Goal: Task Accomplishment & Management: Manage account settings

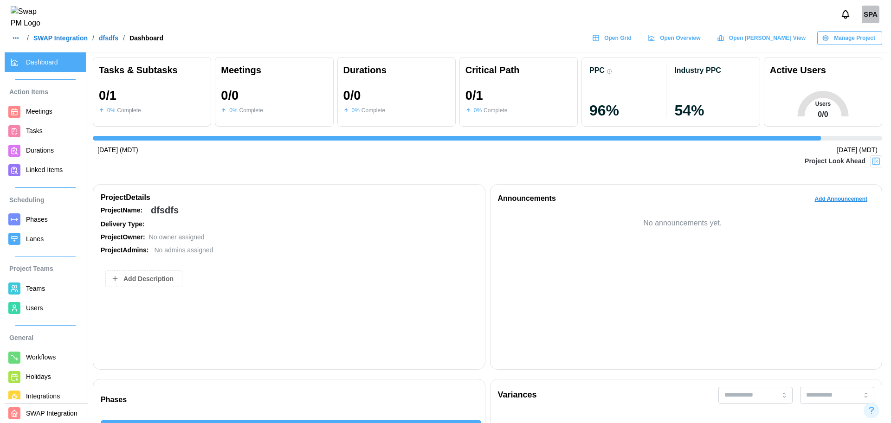
scroll to position [0, 2162]
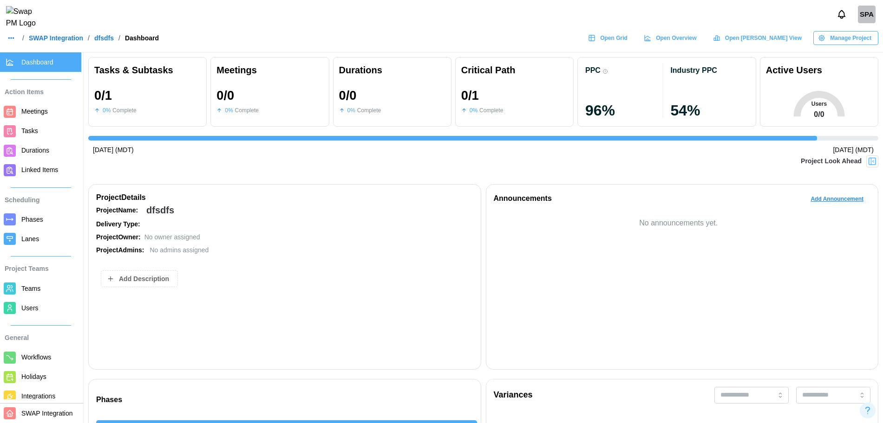
click at [12, 39] on button "button" at bounding box center [11, 38] width 13 height 13
click at [44, 59] on div "Dashboard" at bounding box center [30, 64] width 34 height 10
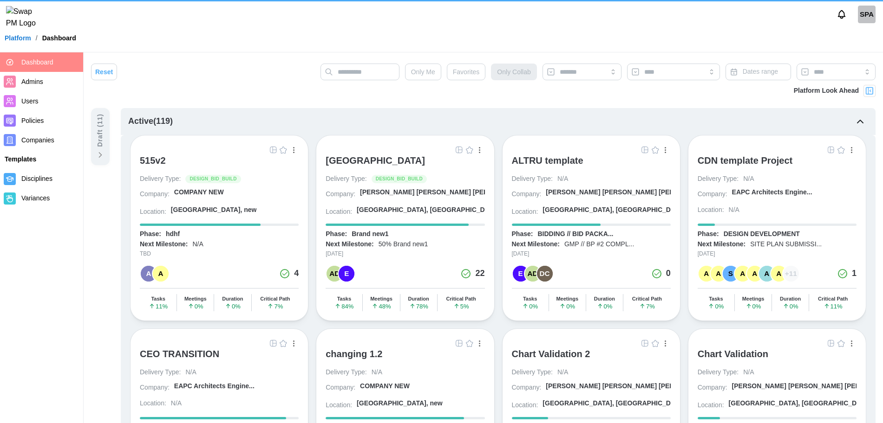
click at [28, 69] on link "Dashboard" at bounding box center [41, 61] width 83 height 19
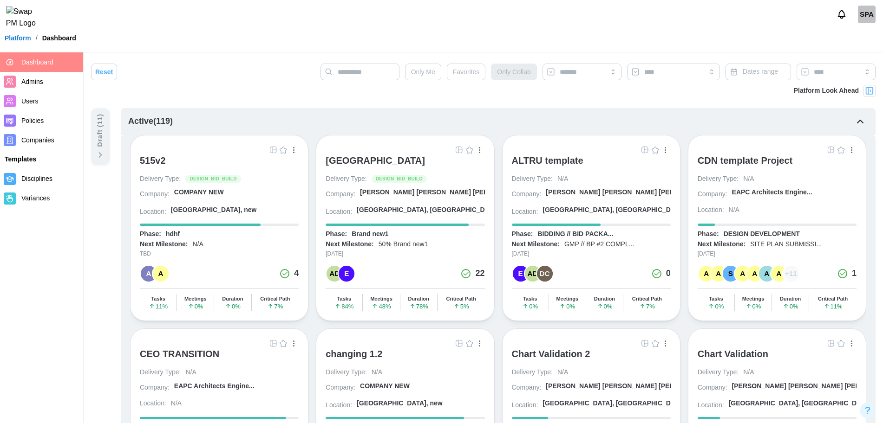
click at [467, 152] on img "button" at bounding box center [469, 149] width 7 height 7
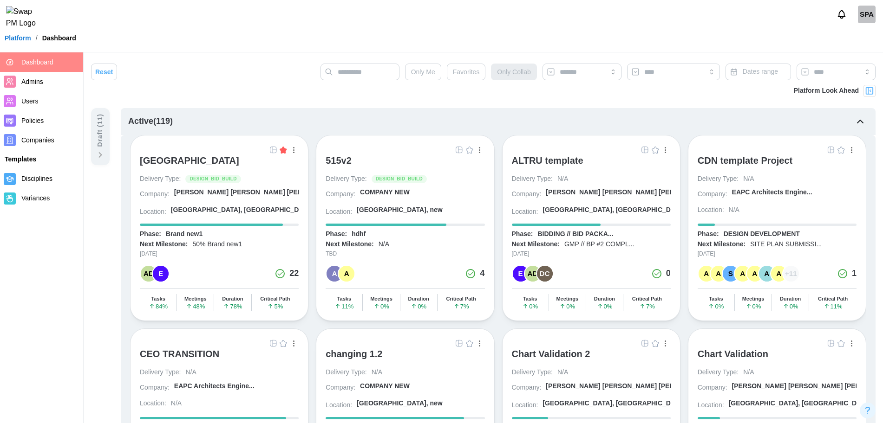
click at [471, 149] on img "button" at bounding box center [469, 149] width 7 height 7
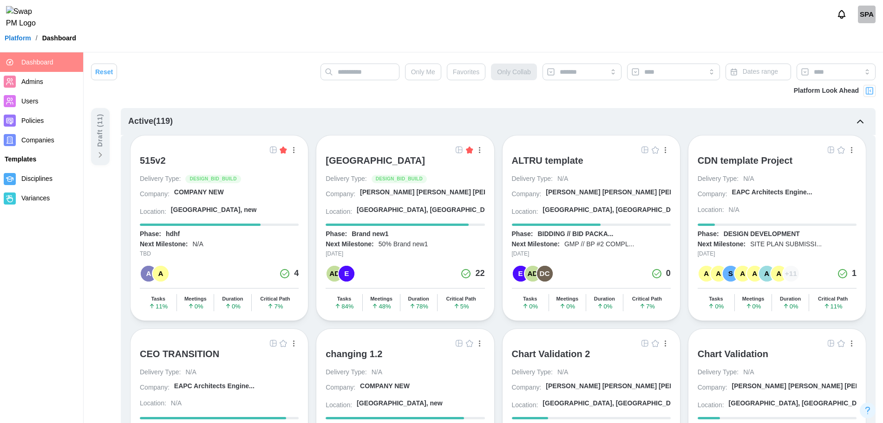
click at [864, 23] on div "SPA" at bounding box center [866, 15] width 18 height 18
click at [863, 20] on div "SPA" at bounding box center [866, 15] width 18 height 18
click at [865, 18] on div "SPA" at bounding box center [866, 15] width 18 height 18
click at [860, 63] on button "Sign Out" at bounding box center [854, 57] width 51 height 17
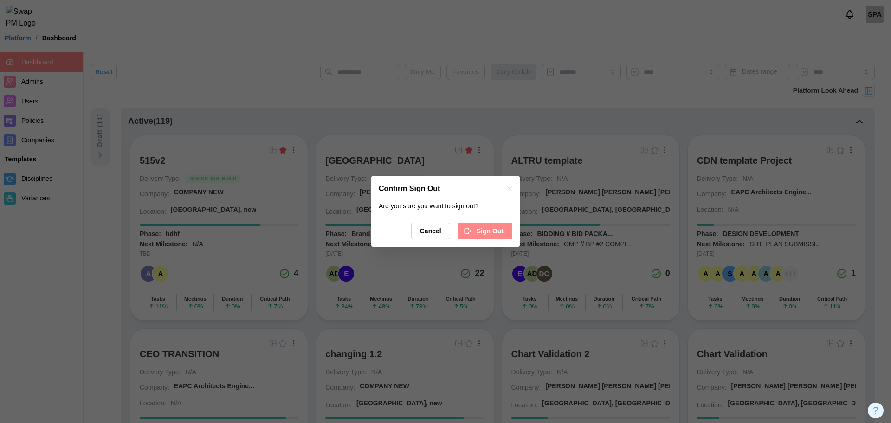
click at [467, 233] on icon "button" at bounding box center [467, 231] width 4 height 6
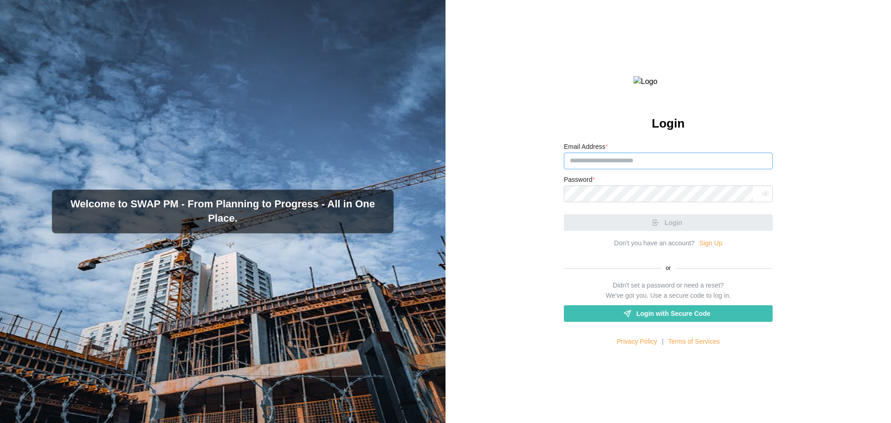
paste input "**********"
click at [634, 169] on input "Email Address *" at bounding box center [668, 161] width 209 height 17
type input "**********"
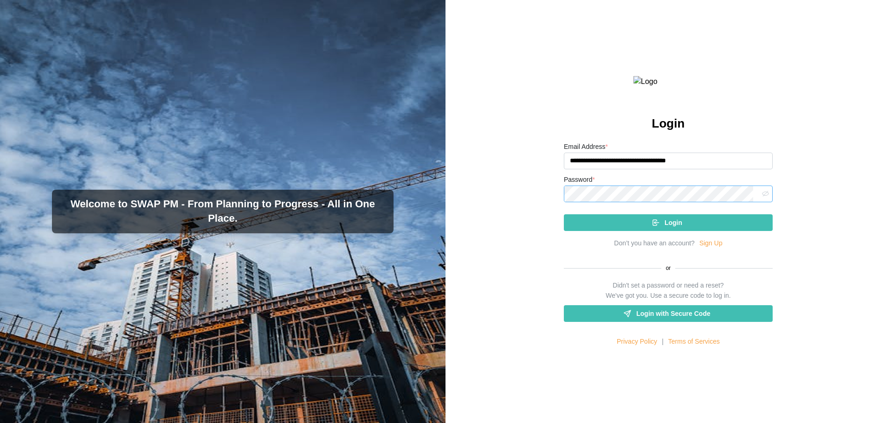
click at [762, 197] on icon "button" at bounding box center [765, 193] width 7 height 7
click at [601, 231] on div "Login" at bounding box center [667, 223] width 194 height 16
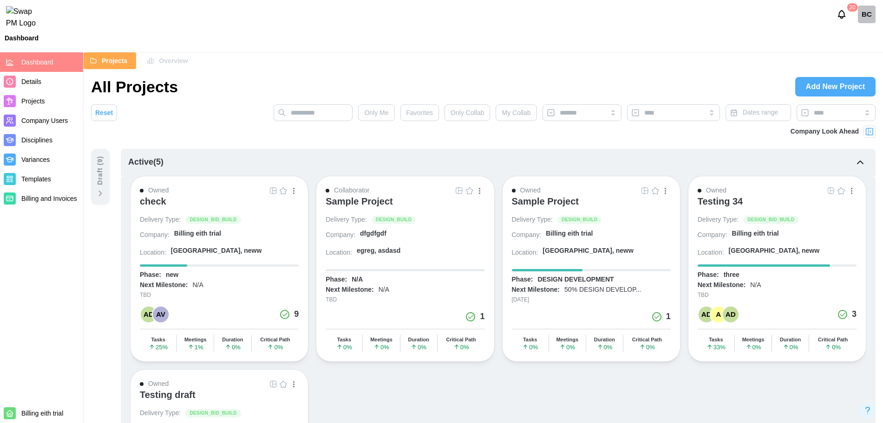
click at [289, 188] on button "button" at bounding box center [293, 191] width 10 height 10
click at [282, 191] on img "button" at bounding box center [282, 190] width 7 height 7
click at [466, 192] on img "button" at bounding box center [469, 190] width 7 height 7
click at [656, 194] on img "button" at bounding box center [654, 190] width 7 height 7
click at [841, 191] on img "button" at bounding box center [840, 190] width 7 height 7
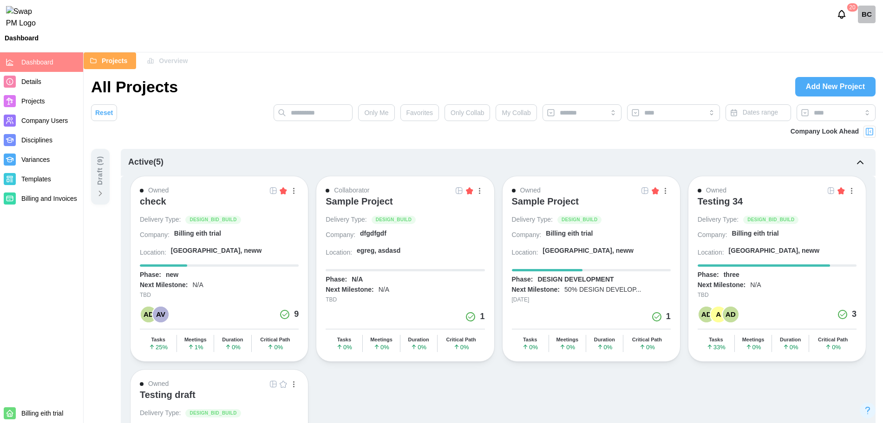
click at [865, 21] on div "BC" at bounding box center [866, 15] width 18 height 18
click at [862, 61] on div "Sign Out" at bounding box center [859, 57] width 29 height 7
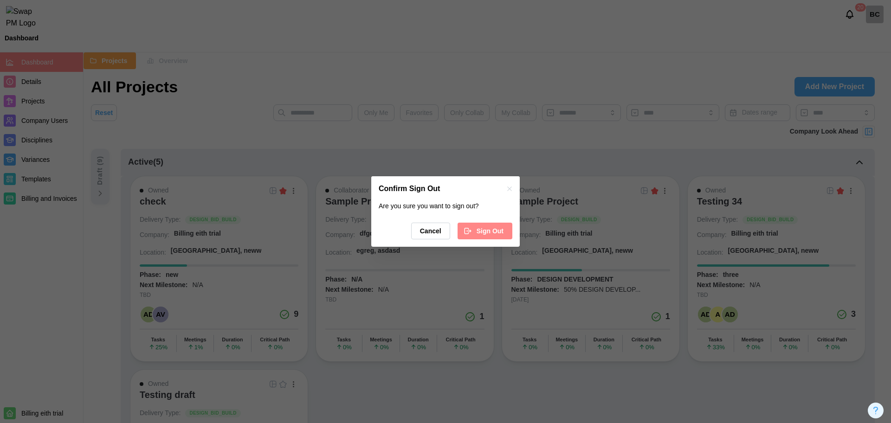
click at [486, 228] on span "Sign Out" at bounding box center [490, 231] width 27 height 16
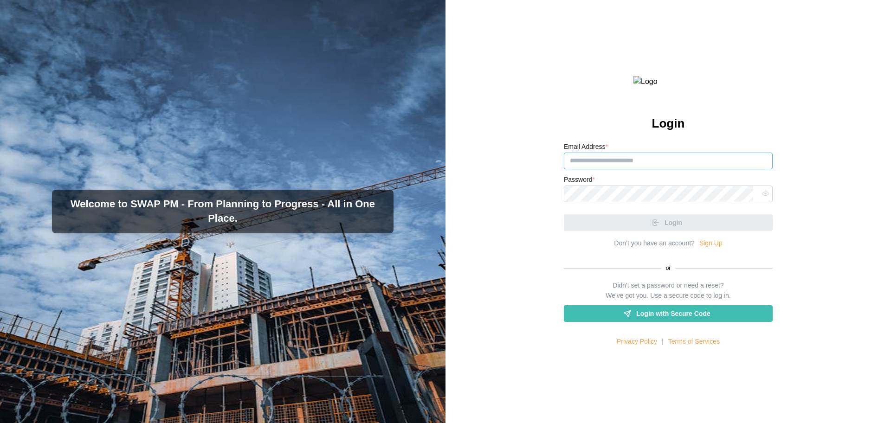
click at [617, 169] on input "Email Address *" at bounding box center [668, 161] width 209 height 17
click at [589, 169] on input "Email Address *" at bounding box center [668, 161] width 209 height 17
click at [601, 169] on input "Email Address *" at bounding box center [668, 161] width 209 height 17
paste input "**********"
type input "**********"
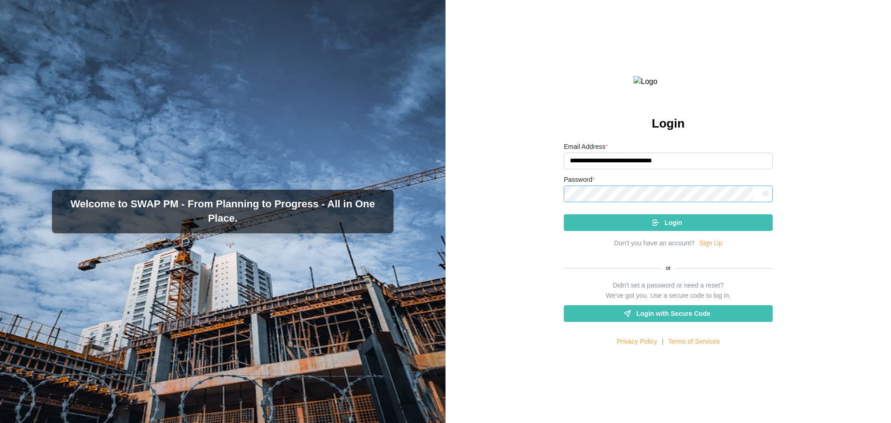
click at [564, 214] on button "Login" at bounding box center [668, 222] width 209 height 17
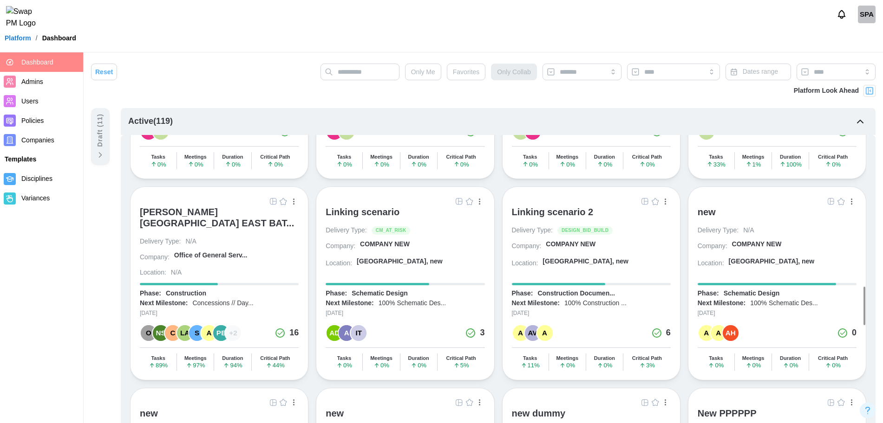
scroll to position [1843, 0]
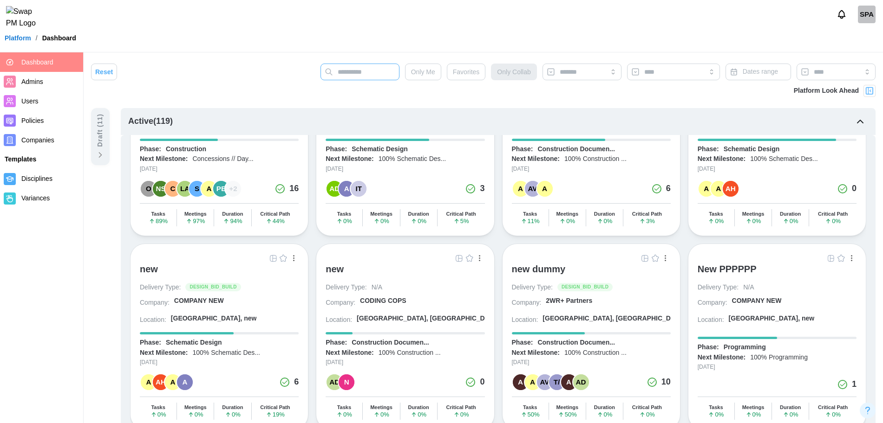
click at [373, 73] on input "text" at bounding box center [359, 72] width 79 height 17
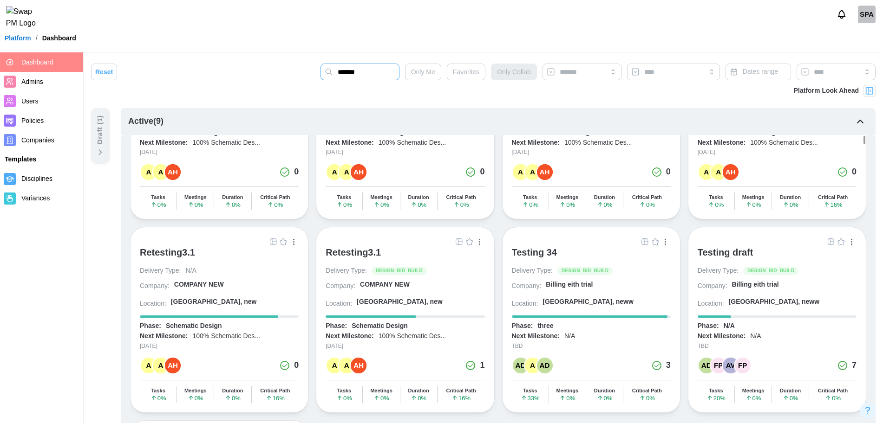
scroll to position [97, 0]
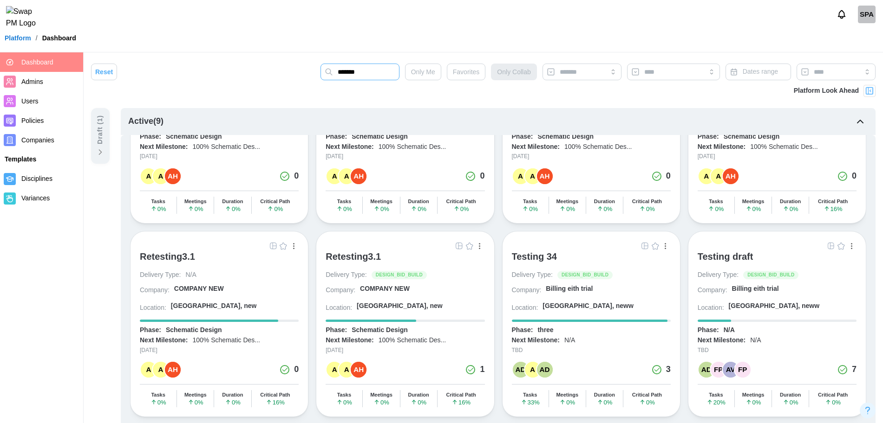
click at [362, 75] on input "*******" at bounding box center [359, 72] width 79 height 17
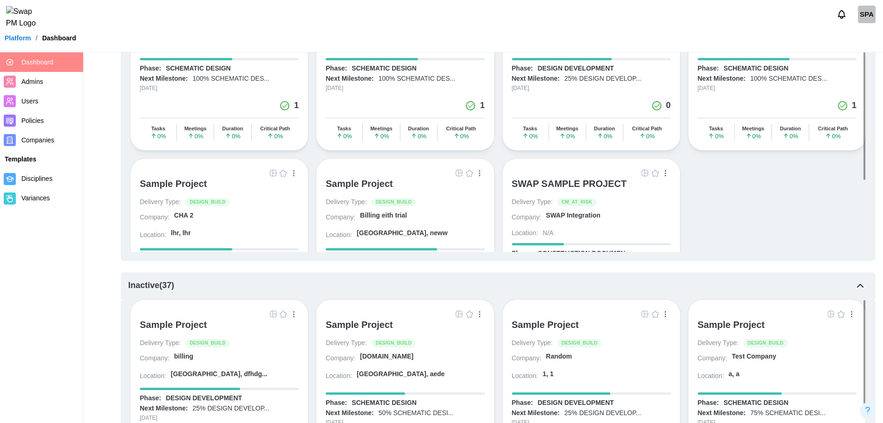
scroll to position [0, 0]
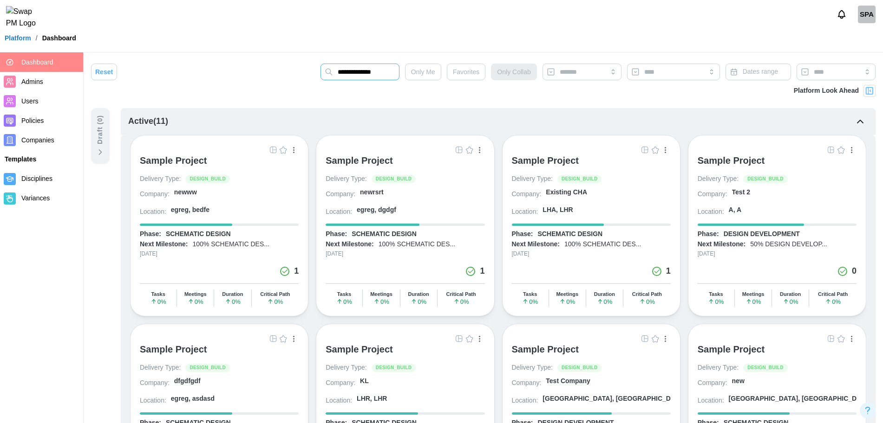
click at [368, 69] on input "**********" at bounding box center [359, 72] width 79 height 17
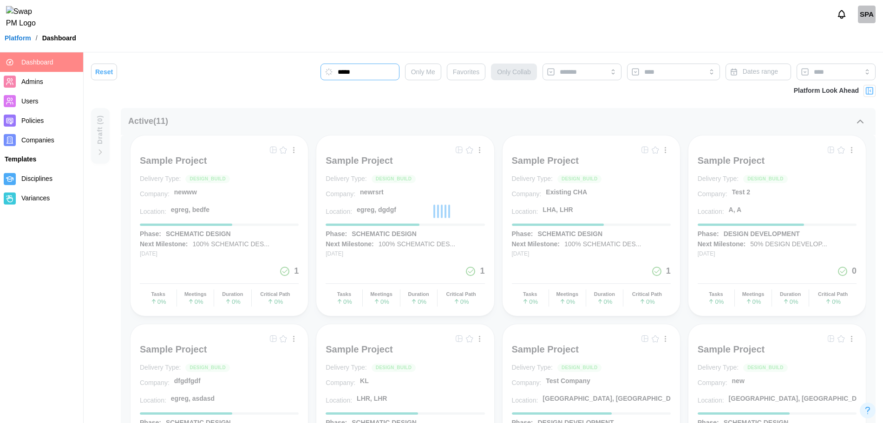
type input "*****"
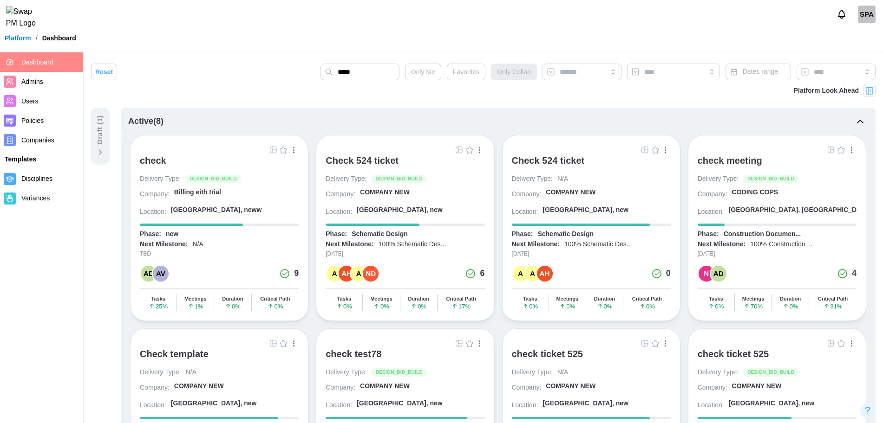
click at [367, 160] on div "Check 524 ticket" at bounding box center [361, 160] width 73 height 11
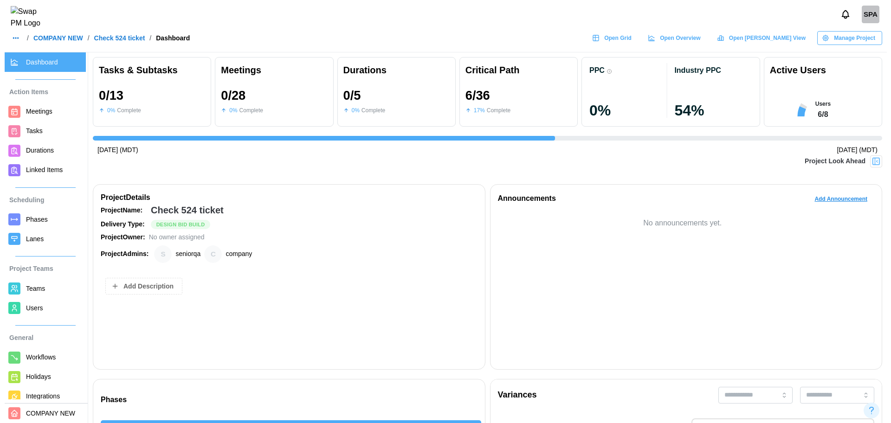
scroll to position [0, 854]
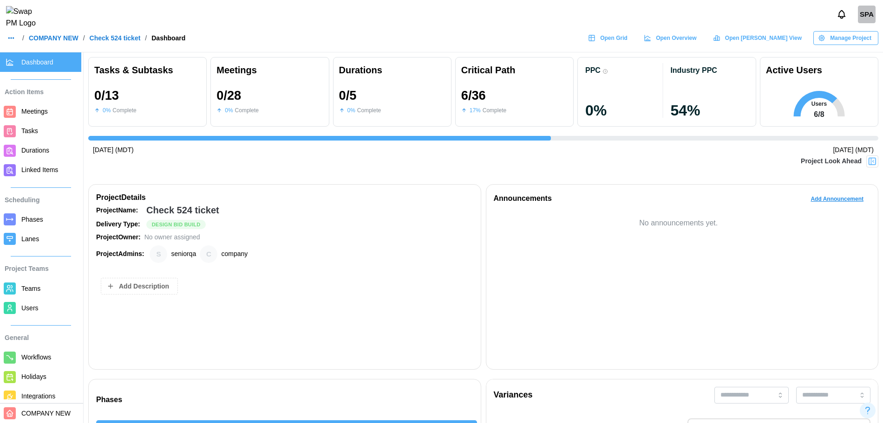
click at [863, 45] on span "Manage Project" at bounding box center [850, 38] width 41 height 13
click at [839, 59] on div "Edit Project" at bounding box center [851, 62] width 50 height 7
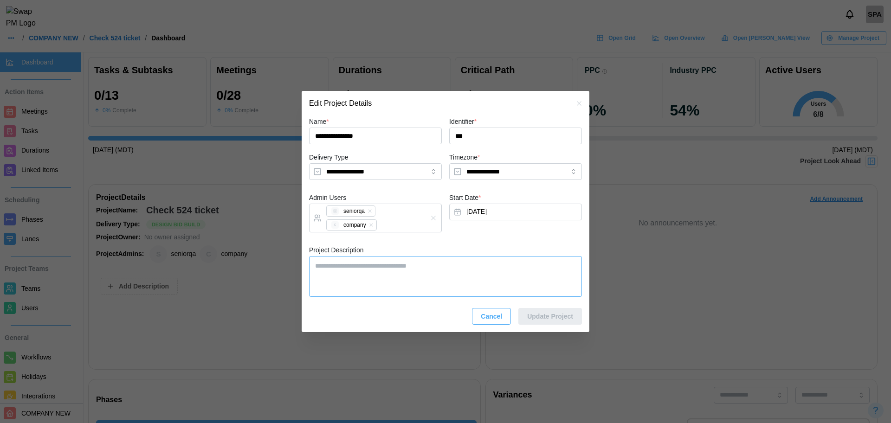
click at [403, 282] on textarea "Project Description" at bounding box center [445, 276] width 273 height 41
type textarea "*"
